Goal: Transaction & Acquisition: Obtain resource

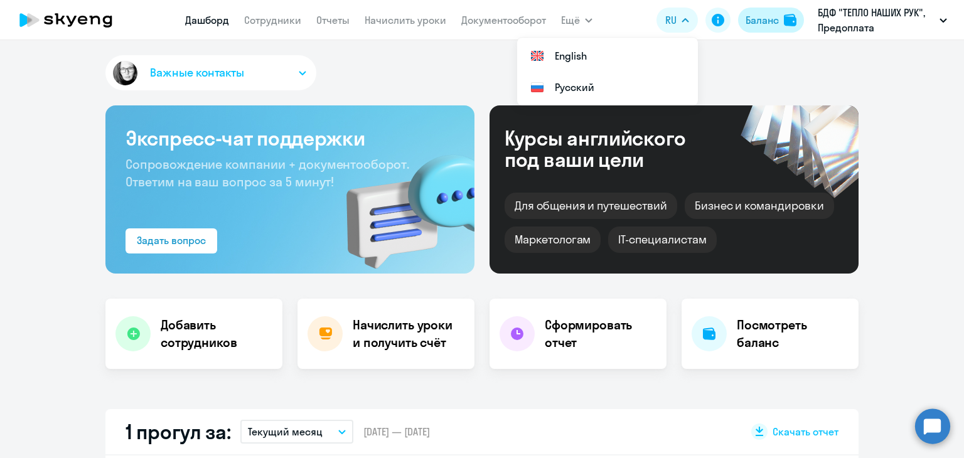
click at [751, 23] on div "Баланс" at bounding box center [762, 20] width 33 height 15
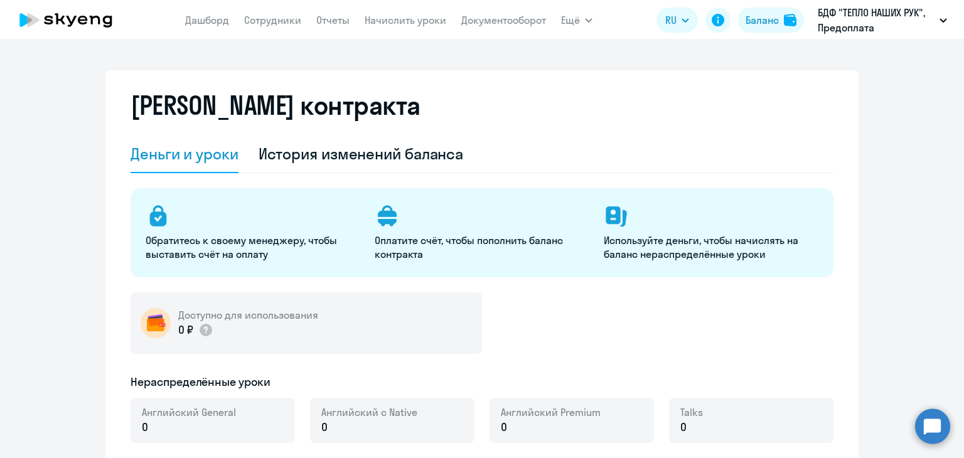
select select "english_adult_not_native_speaker"
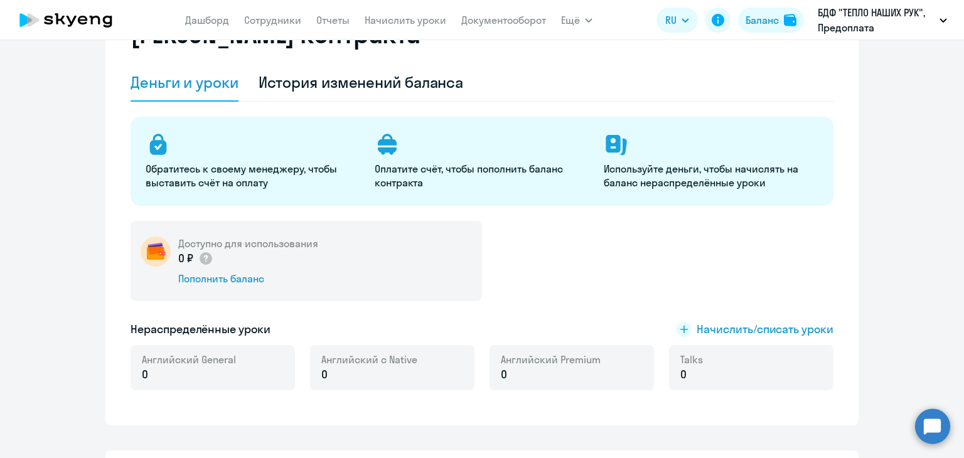
scroll to position [126, 0]
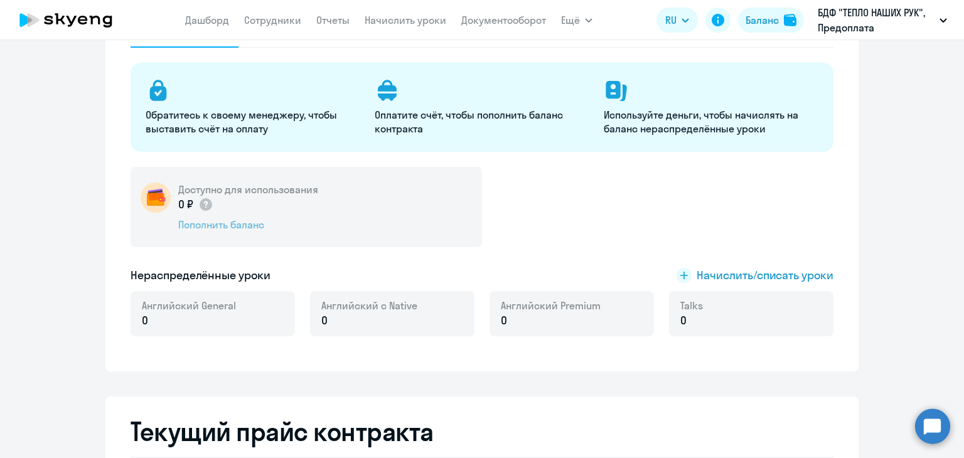
click at [240, 229] on div "Пополнить баланс" at bounding box center [248, 225] width 140 height 14
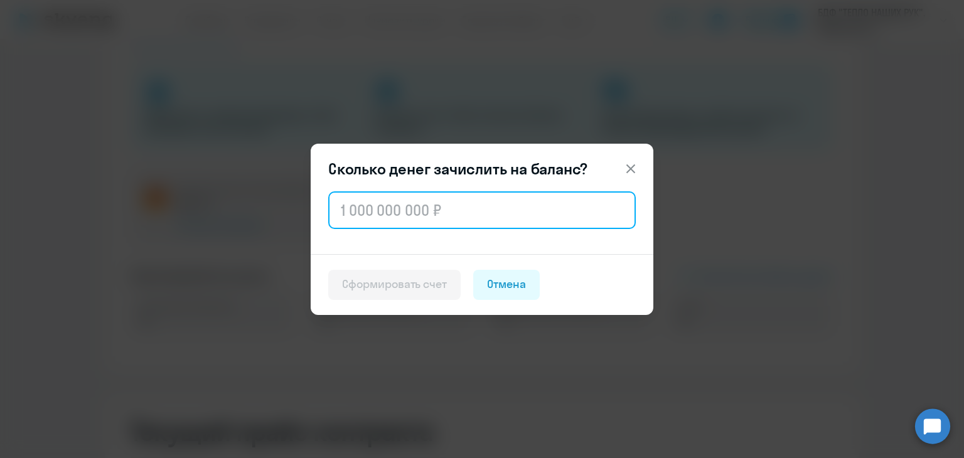
click at [394, 206] on input "text" at bounding box center [481, 210] width 307 height 38
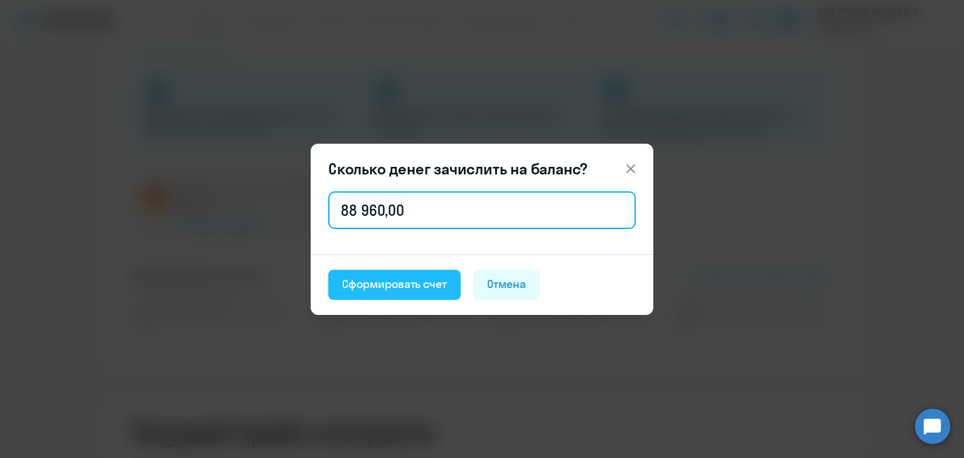
type input "88 960,00"
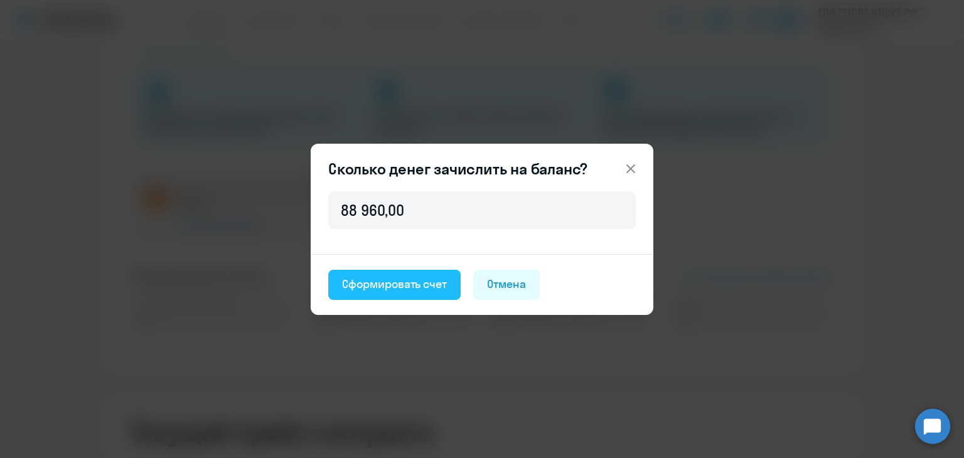
click at [395, 285] on div "Сформировать счет" at bounding box center [394, 284] width 105 height 16
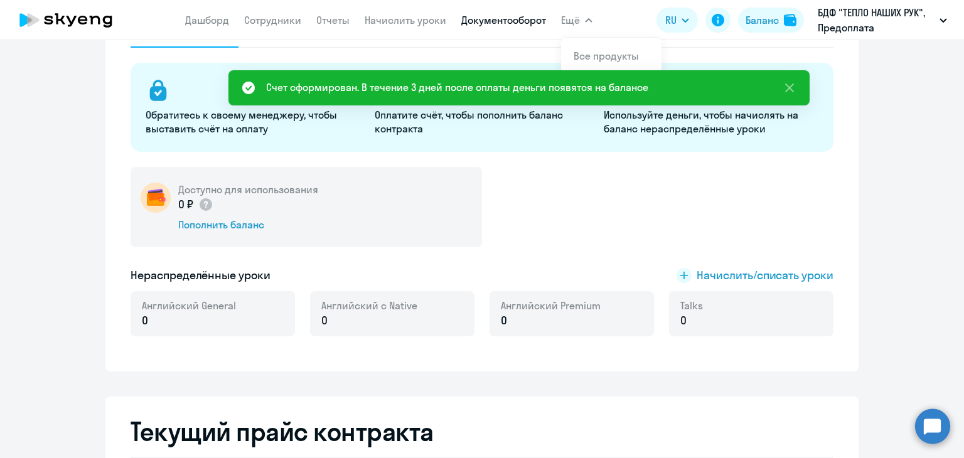
click at [507, 24] on link "Документооборот" at bounding box center [503, 20] width 85 height 13
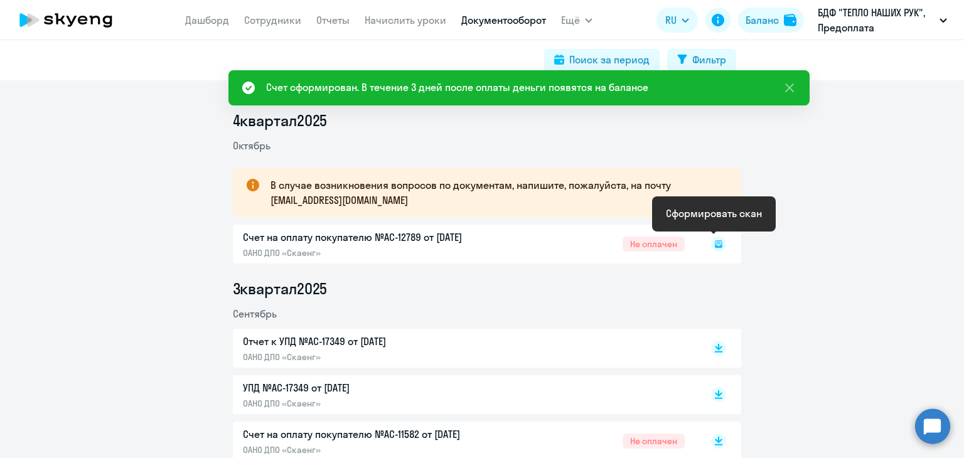
click at [715, 244] on rect at bounding box center [718, 244] width 15 height 15
click at [716, 244] on icon at bounding box center [718, 243] width 4 height 1
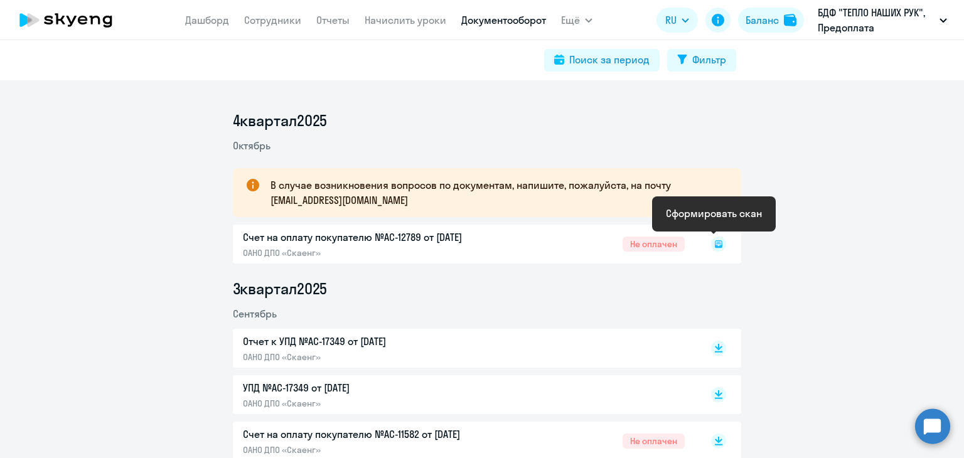
click at [716, 242] on icon at bounding box center [718, 242] width 4 height 1
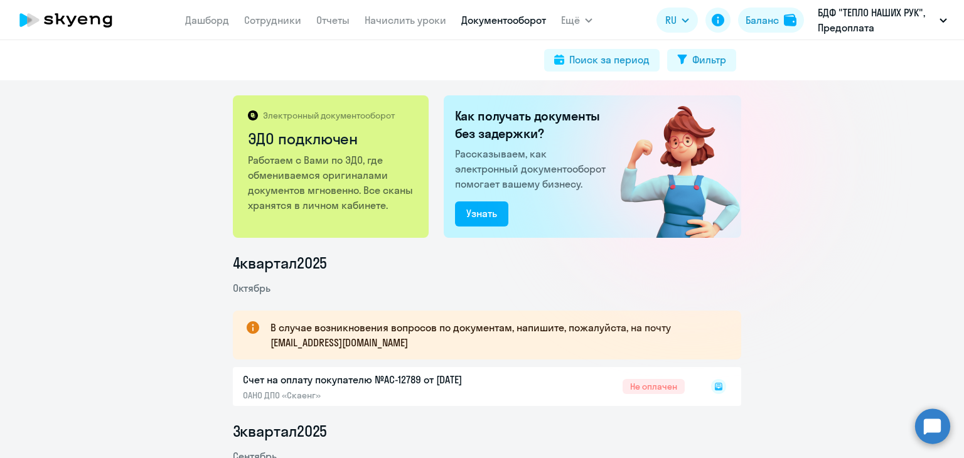
click at [714, 383] on icon at bounding box center [718, 386] width 15 height 15
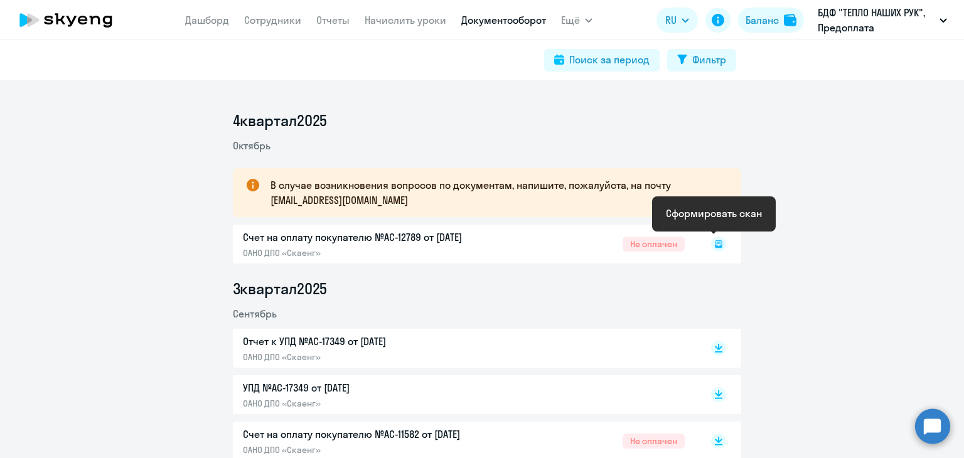
click at [714, 243] on rect at bounding box center [718, 244] width 15 height 15
click at [713, 247] on rect at bounding box center [718, 244] width 15 height 15
